Goal: Communication & Community: Answer question/provide support

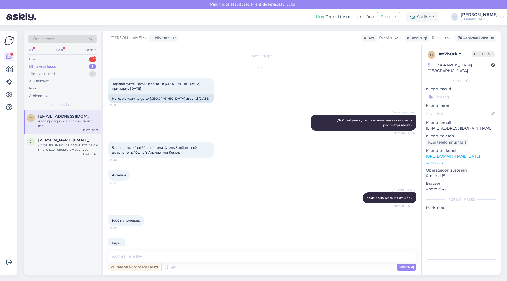
click at [68, 118] on span "[EMAIL_ADDRESS][DOMAIN_NAME]" at bounding box center [65, 116] width 55 height 5
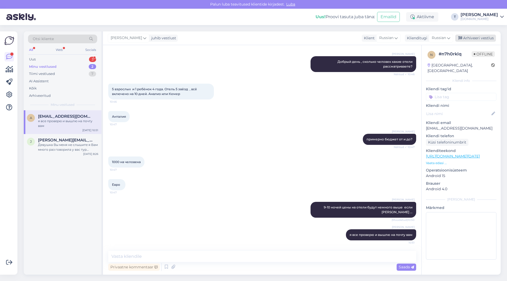
click at [466, 38] on div "Arhiveeri vestlus" at bounding box center [475, 38] width 41 height 7
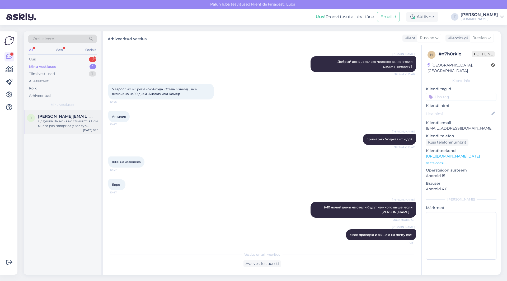
click at [95, 120] on div "Девушка Вы меня не слышите я Вам много раз говорила у вас тур преобретен через …" at bounding box center [68, 124] width 60 height 10
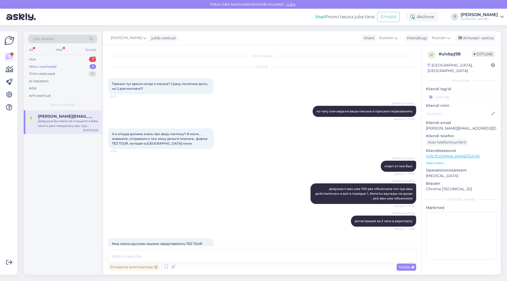
scroll to position [3175, 0]
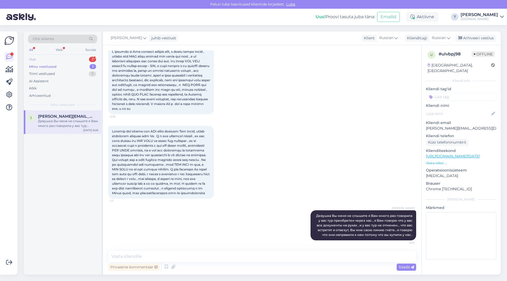
click at [51, 57] on div "Uus 3" at bounding box center [62, 59] width 69 height 7
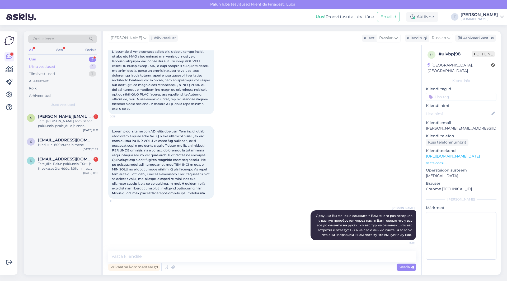
click at [52, 67] on div "Minu vestlused" at bounding box center [42, 66] width 26 height 5
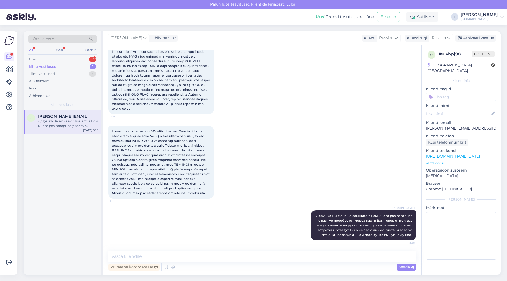
click at [443, 126] on p "[PERSON_NAME][EMAIL_ADDRESS][DOMAIN_NAME]" at bounding box center [461, 129] width 71 height 6
click at [59, 58] on div "Uus 3" at bounding box center [62, 59] width 69 height 7
